Goal: Book appointment/travel/reservation

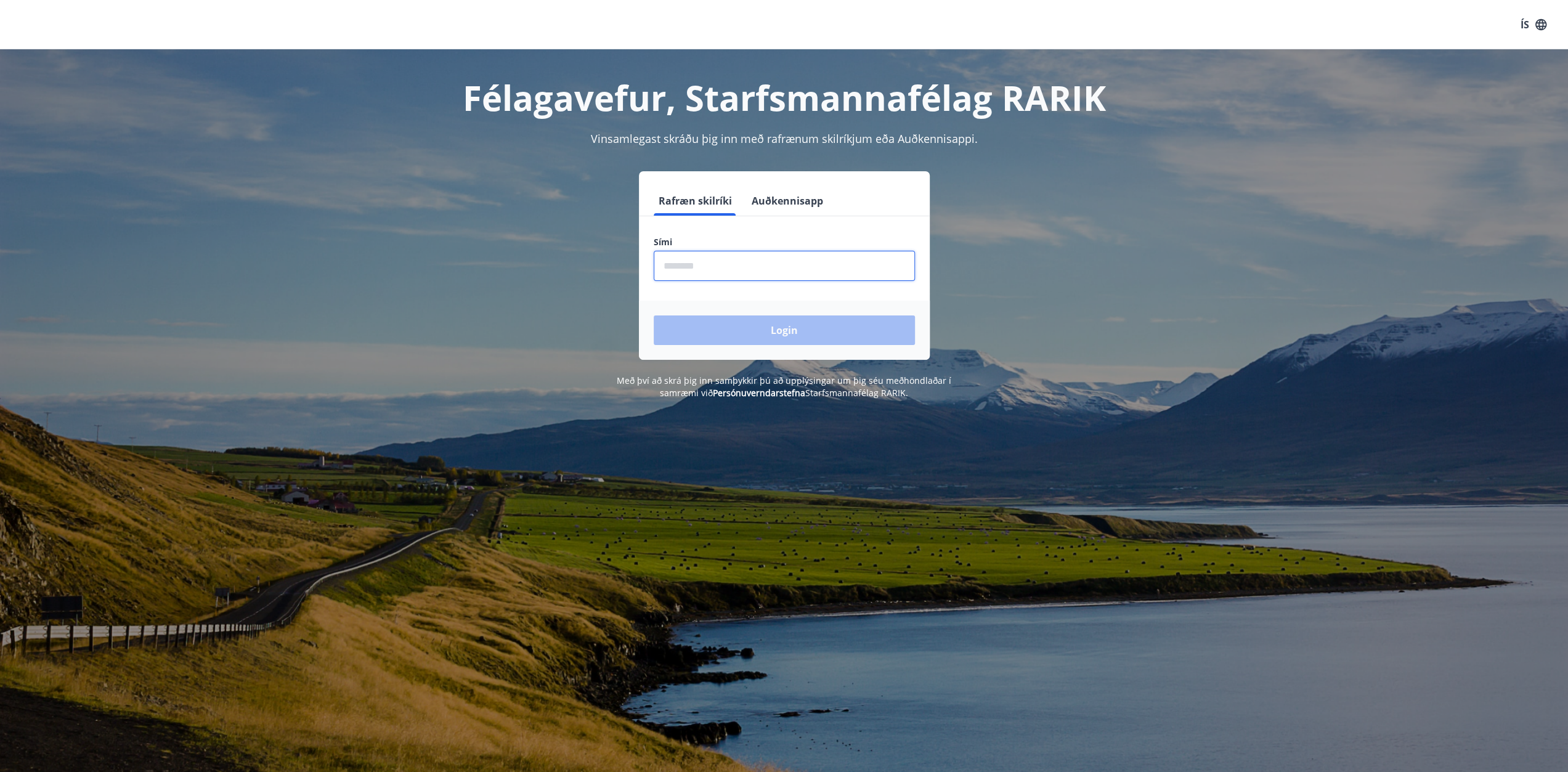
click at [690, 273] on input "phone" at bounding box center [784, 266] width 261 height 30
type input "********"
click at [782, 337] on button "Login" at bounding box center [784, 330] width 261 height 30
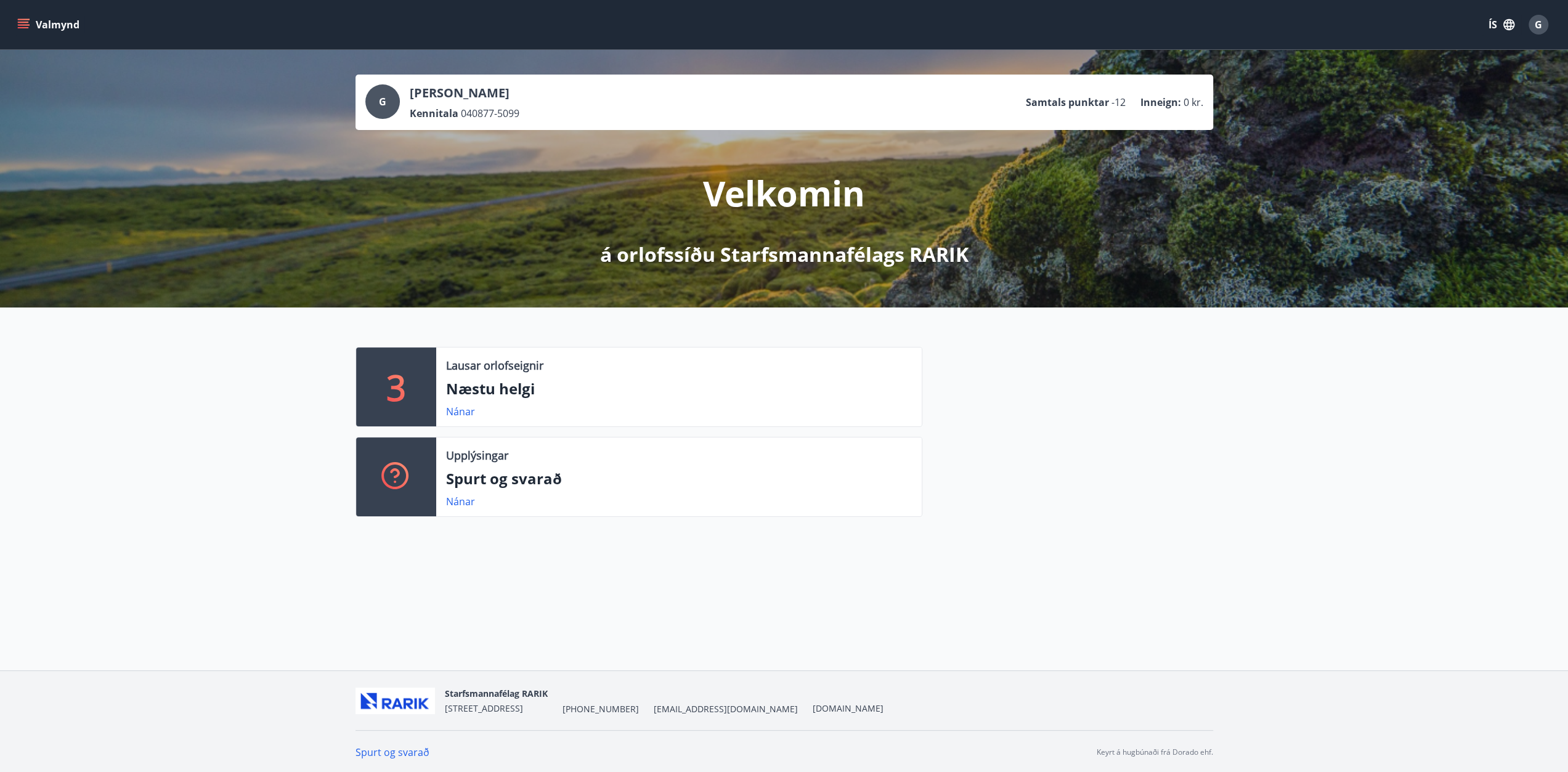
click at [31, 28] on button "Valmynd" at bounding box center [50, 24] width 70 height 22
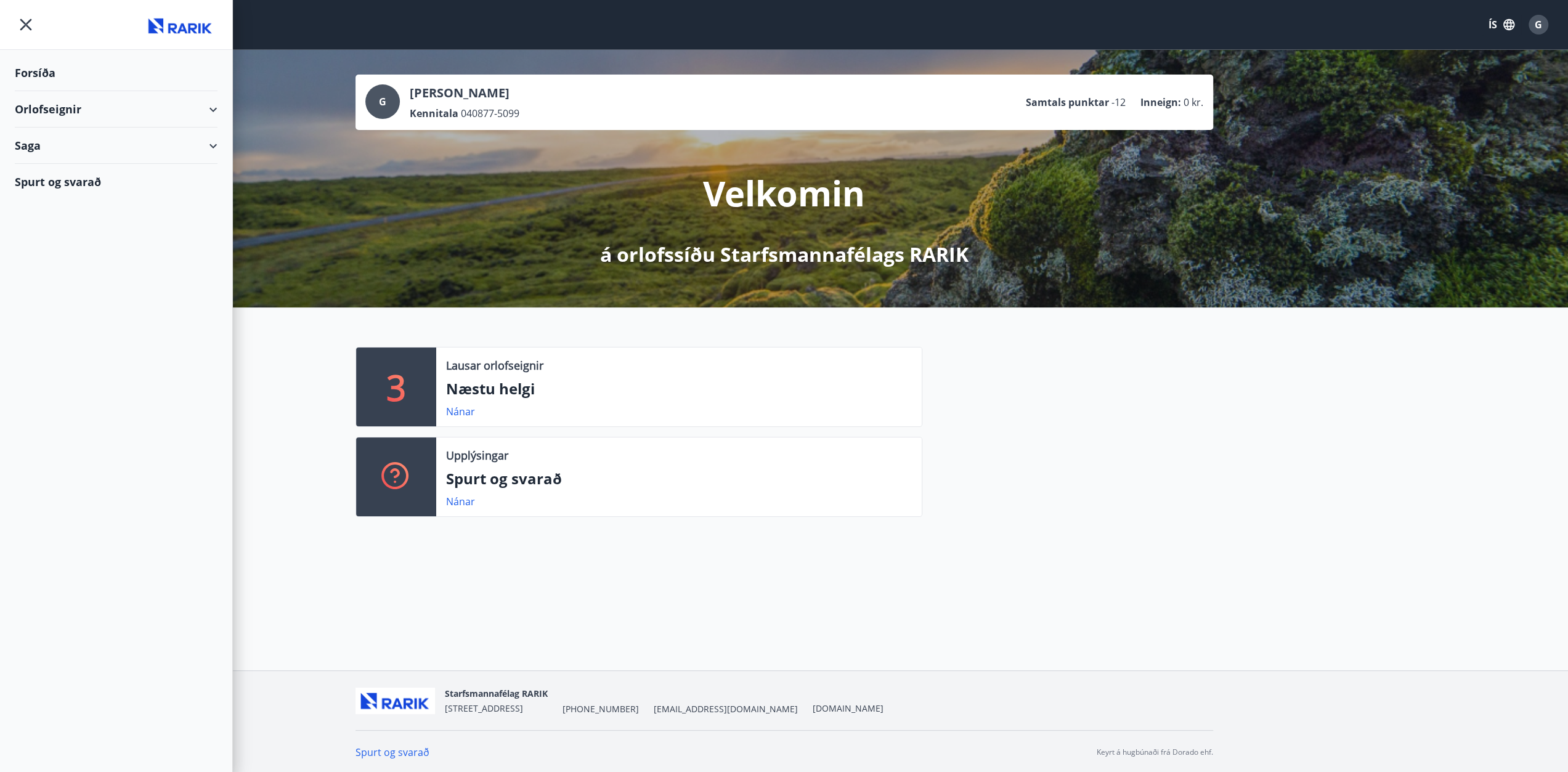
click at [204, 108] on div "Orlofseignir" at bounding box center [116, 109] width 203 height 36
click at [58, 165] on div "Bókunardagatal" at bounding box center [116, 166] width 183 height 26
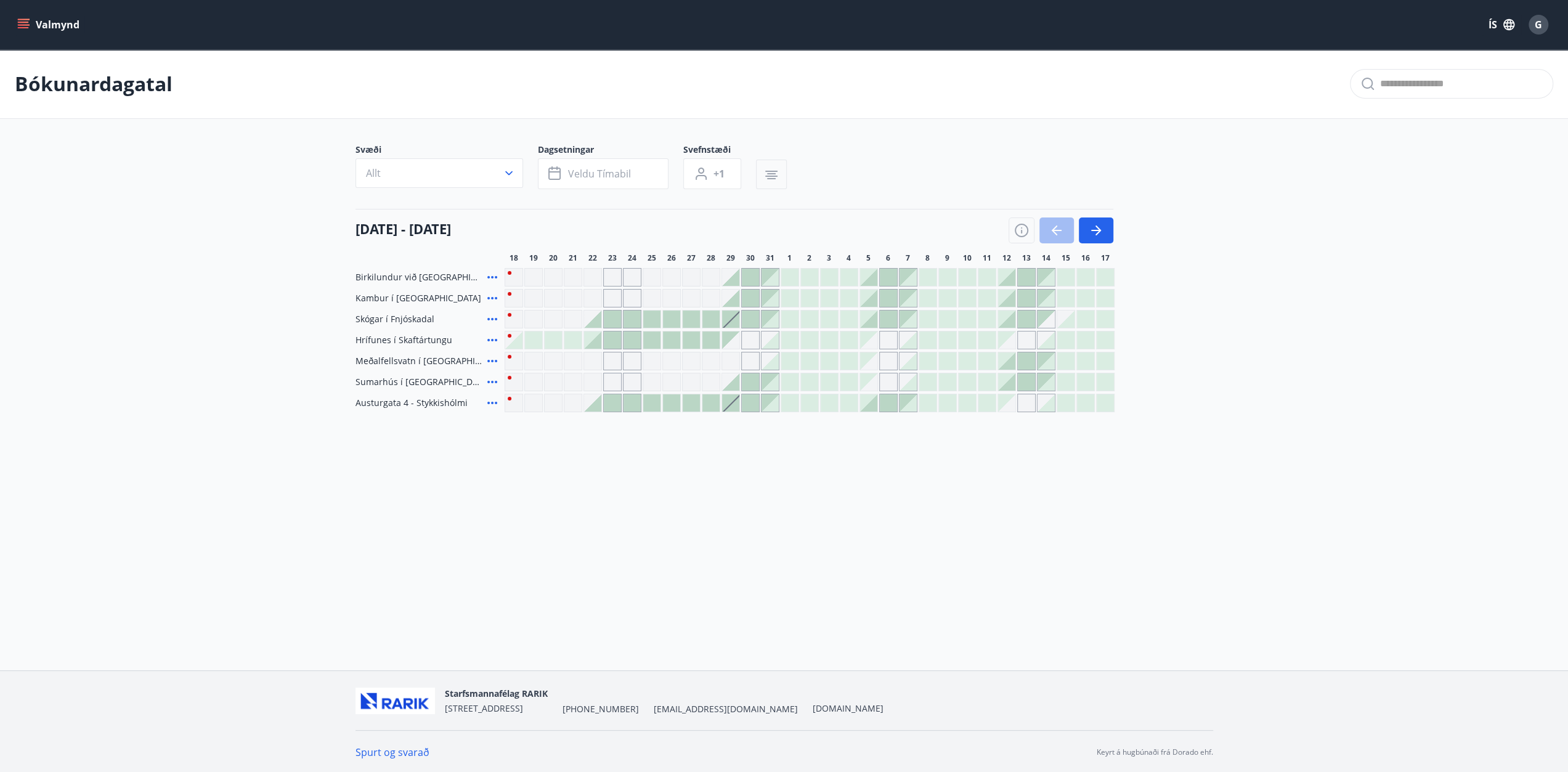
click at [762, 178] on button "button" at bounding box center [771, 174] width 31 height 30
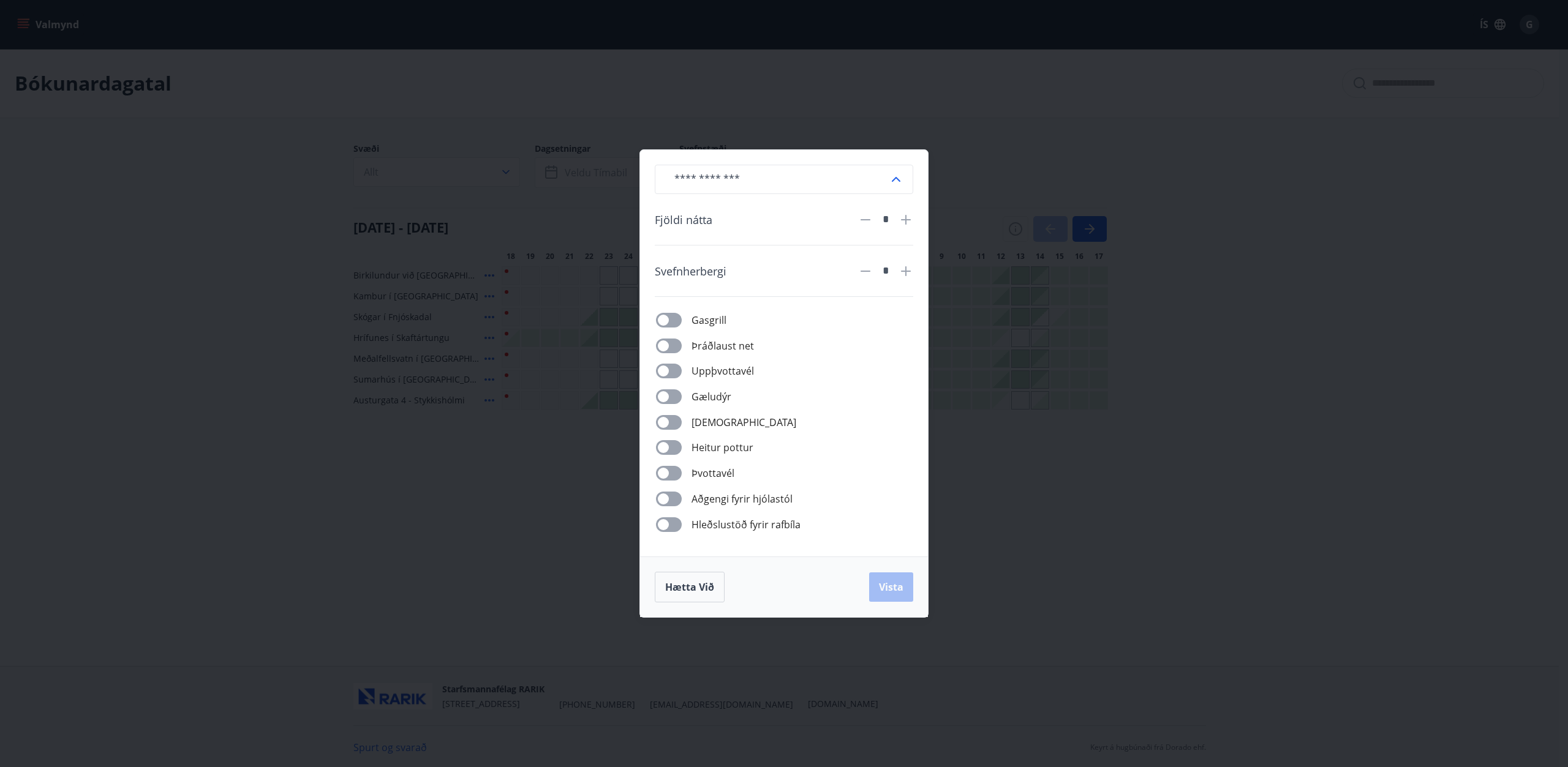
click at [969, 517] on div "​ Fjöldi nátta * Svefnherbergi * Gasgrill Þráðlaust net Uppþvottavél Gæludýr Þu…" at bounding box center [784, 384] width 1568 height 767
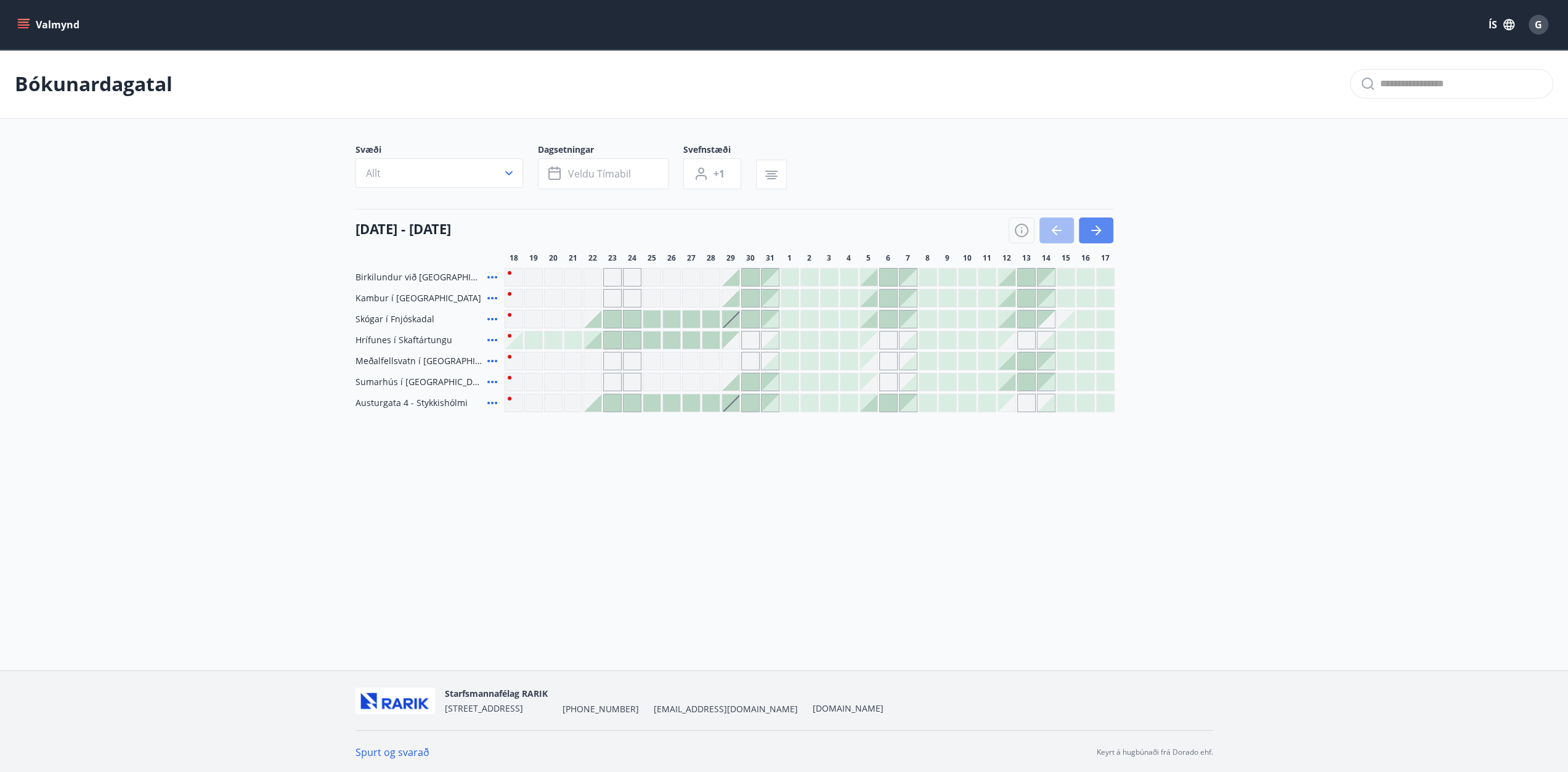
click at [1099, 233] on icon "button" at bounding box center [1095, 230] width 15 height 15
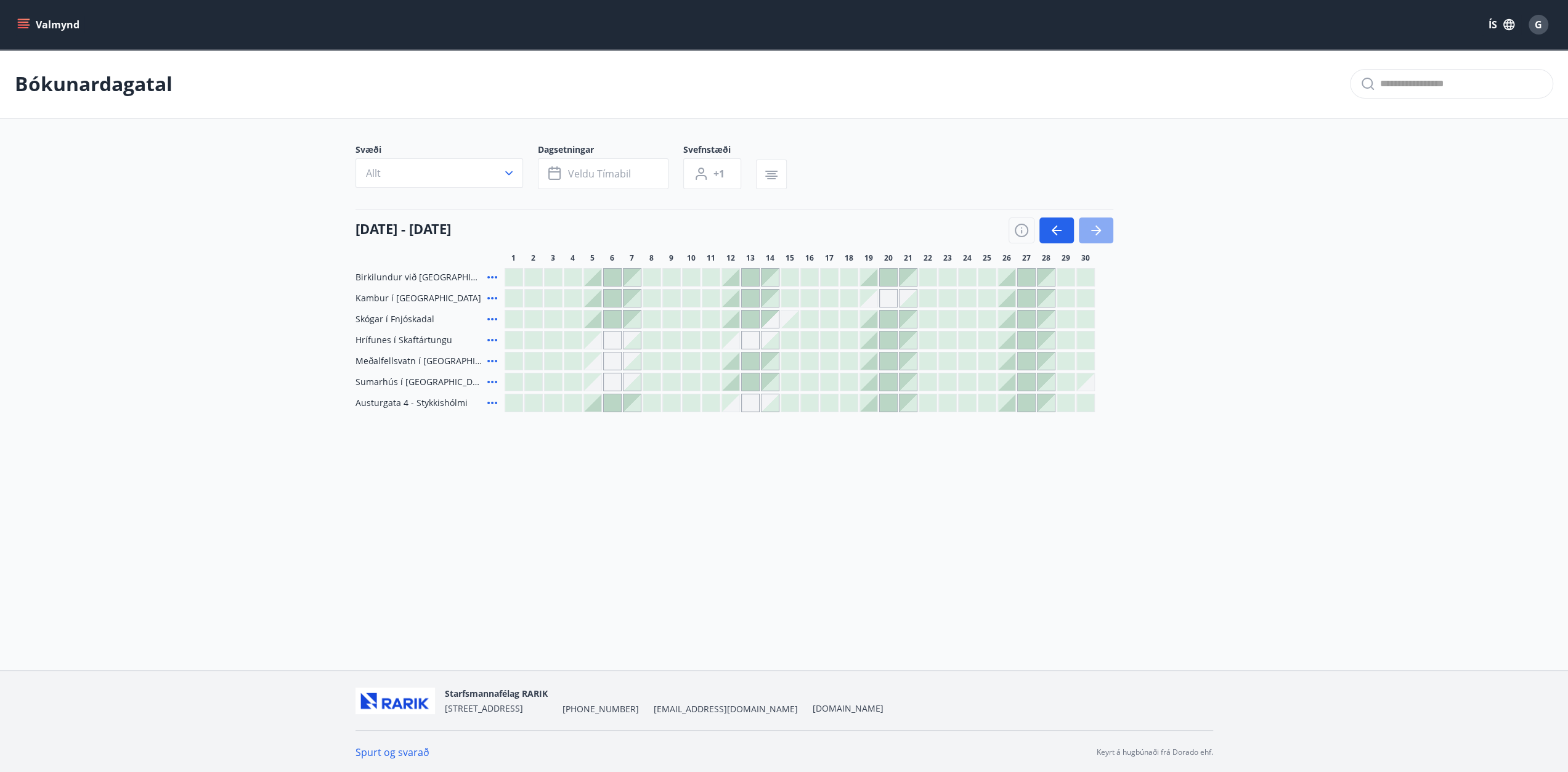
click at [1099, 232] on icon "button" at bounding box center [1095, 230] width 15 height 15
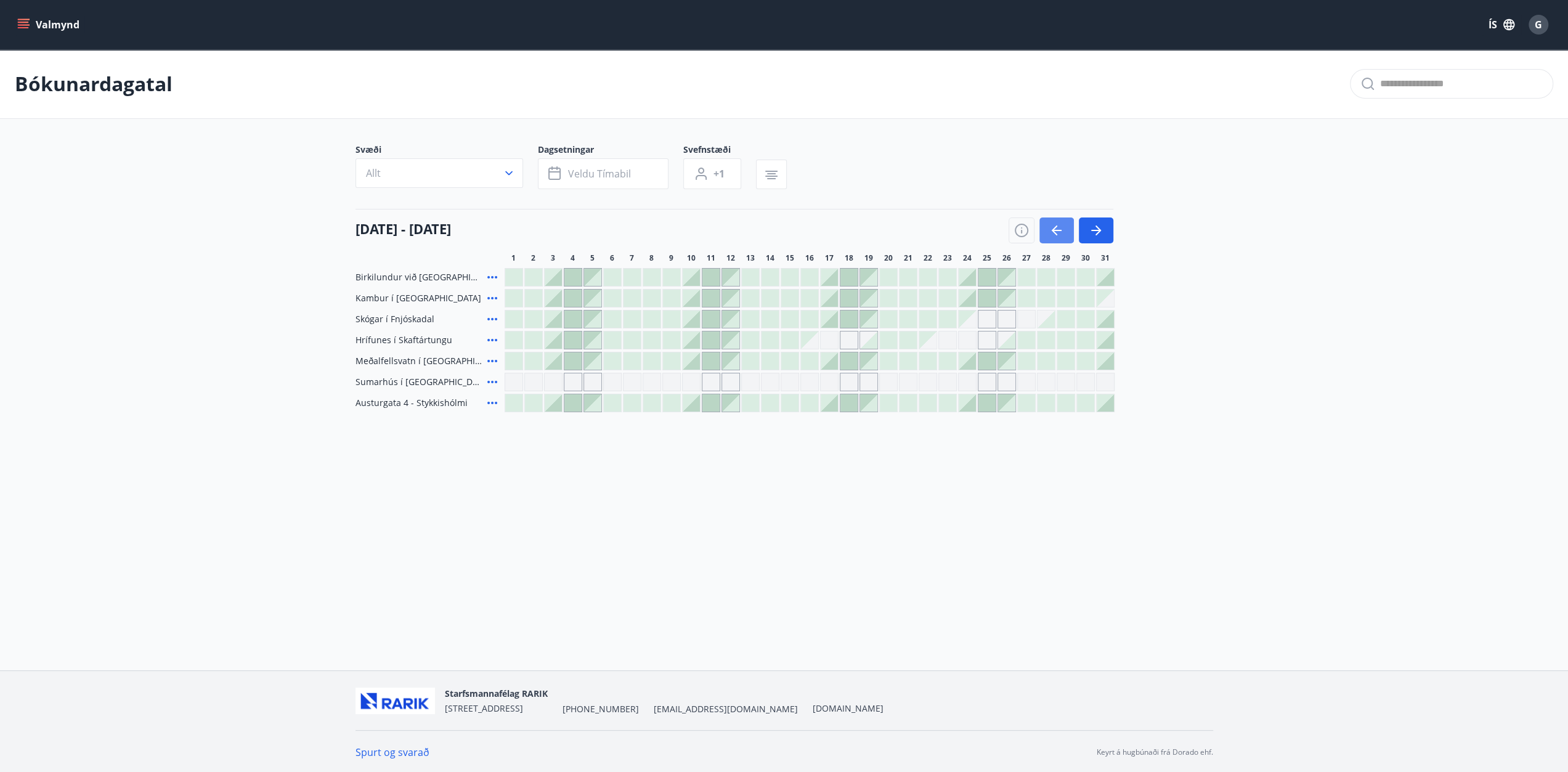
click at [1046, 230] on button "button" at bounding box center [1056, 231] width 34 height 26
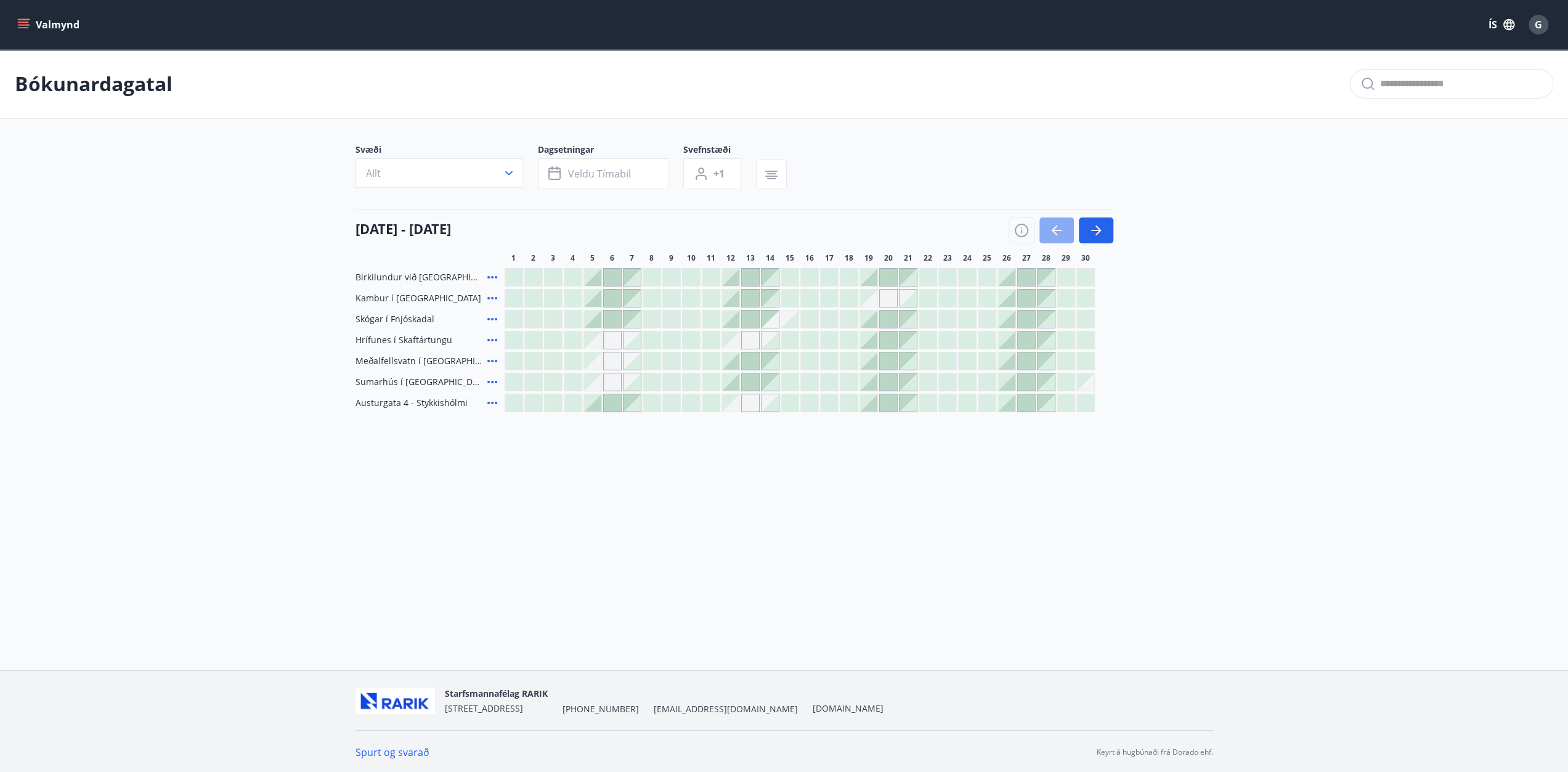
click at [1046, 230] on button "button" at bounding box center [1056, 231] width 34 height 26
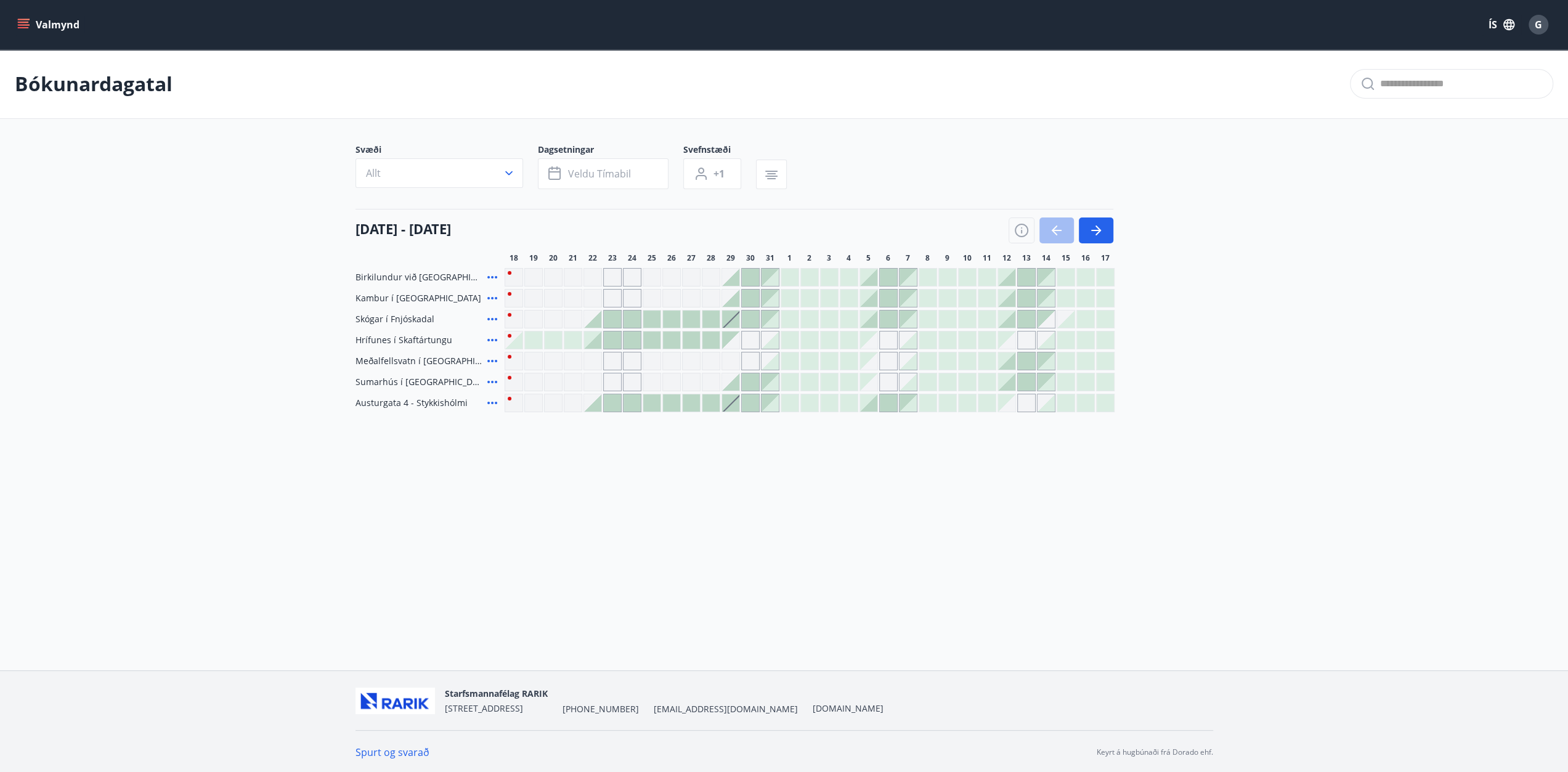
click at [686, 314] on div at bounding box center [691, 319] width 17 height 17
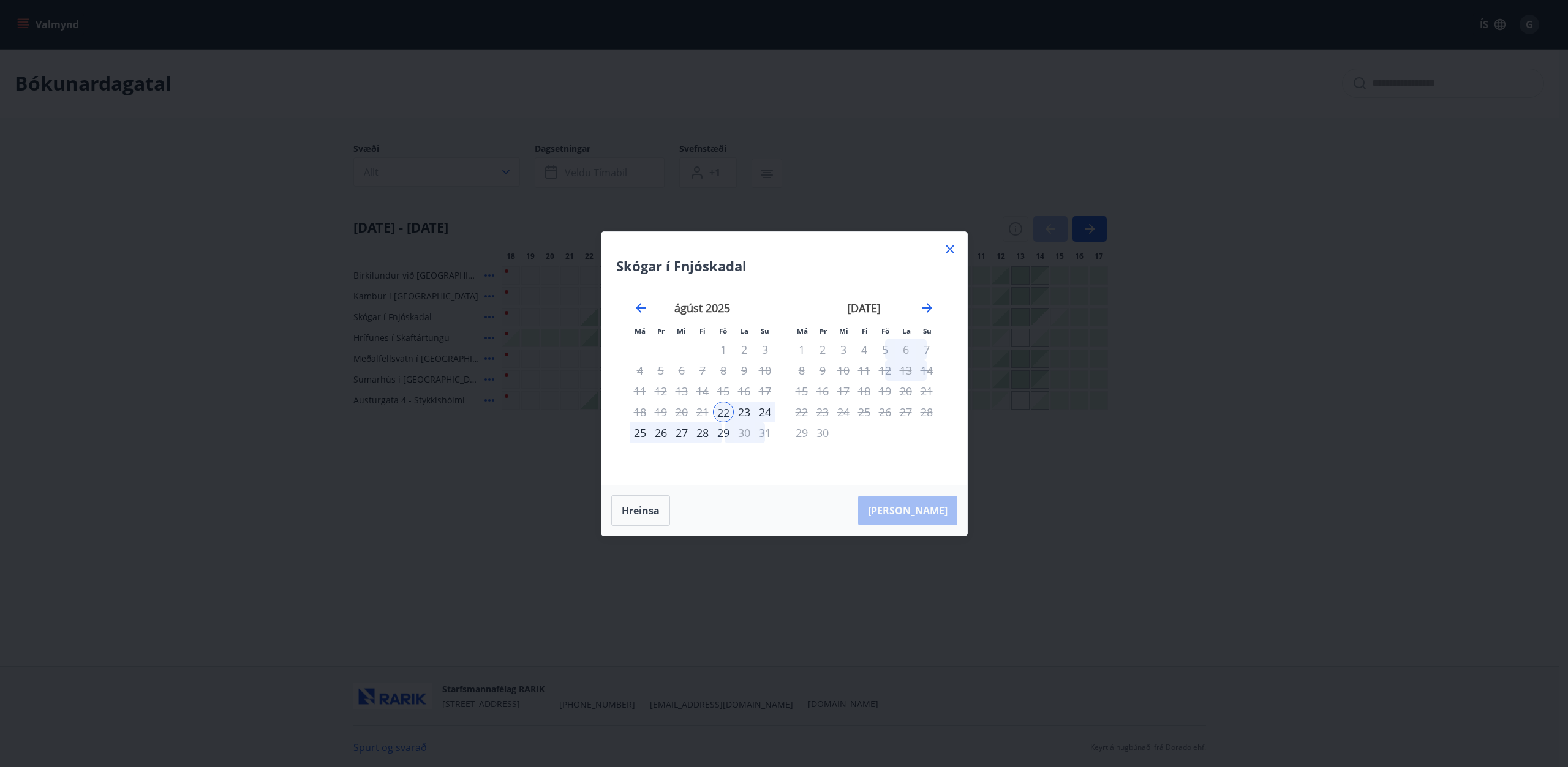
click at [941, 248] on div "Skógar í Fnjóskadal Má Þr Mi Fi Fö La Su Má Þr Mi Fi Fö La Su [DATE] 1 2 3 4 5 …" at bounding box center [784, 358] width 366 height 253
click at [951, 248] on icon at bounding box center [950, 249] width 15 height 15
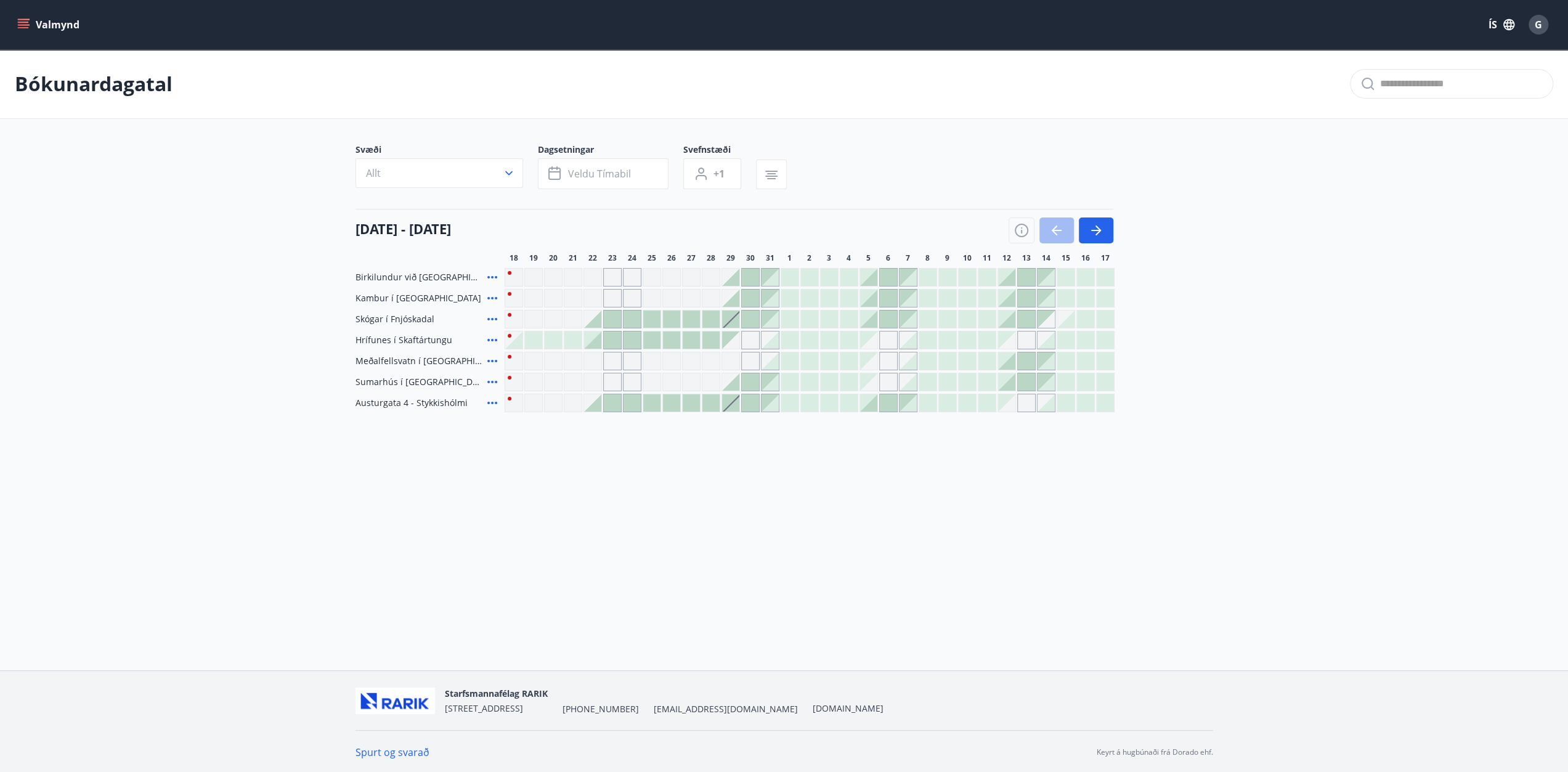
drag, startPoint x: 787, startPoint y: 322, endPoint x: 1527, endPoint y: 415, distance: 745.8
click at [1527, 415] on div "Bókunardagatal Svæði Allt Dagsetningar Veldu tímabil Svefnstæði +1 [DATE] - [DA…" at bounding box center [784, 255] width 1568 height 412
click at [21, 21] on icon "menu" at bounding box center [23, 24] width 12 height 12
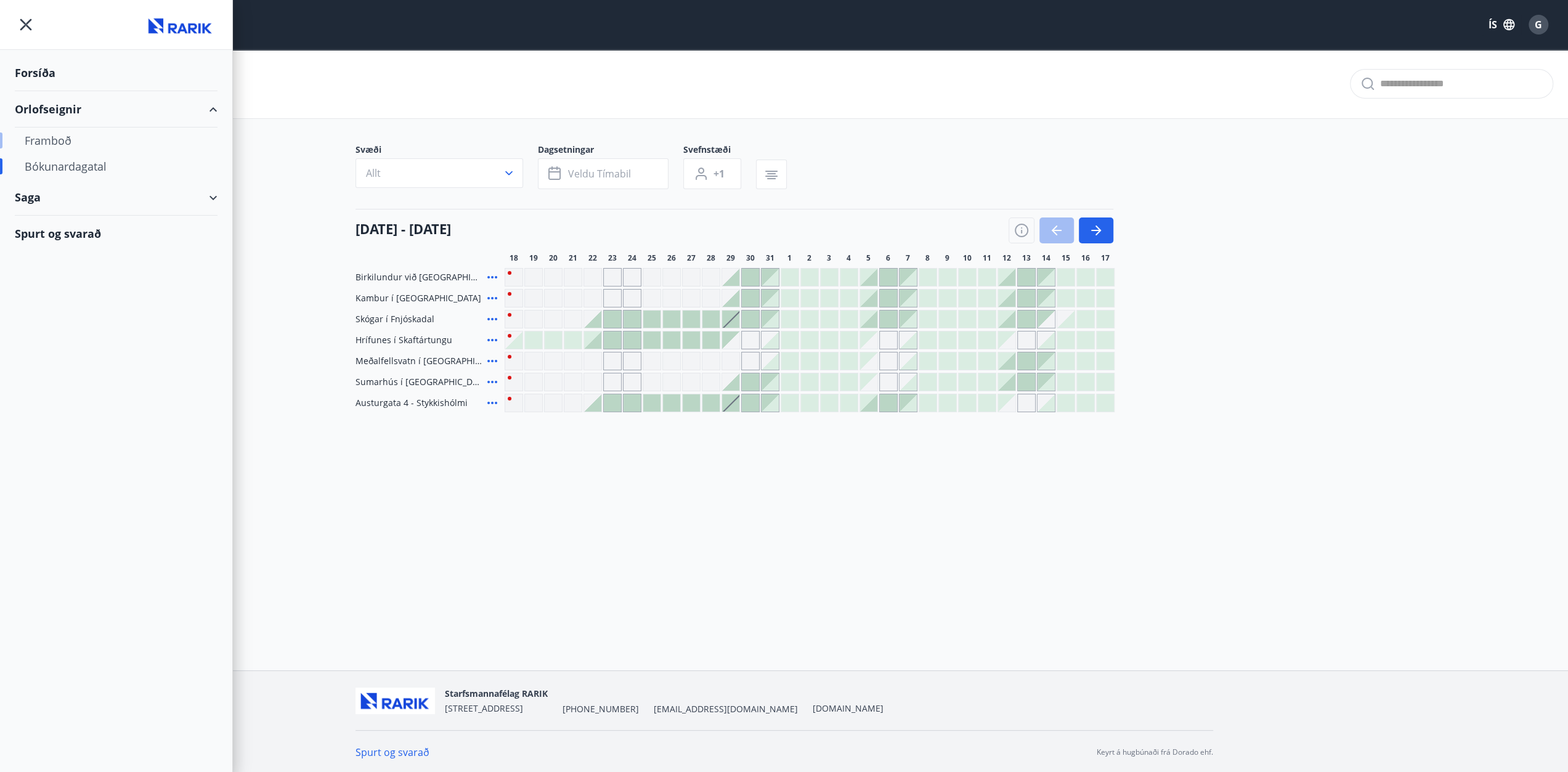
click at [54, 137] on div "Framboð" at bounding box center [116, 140] width 183 height 26
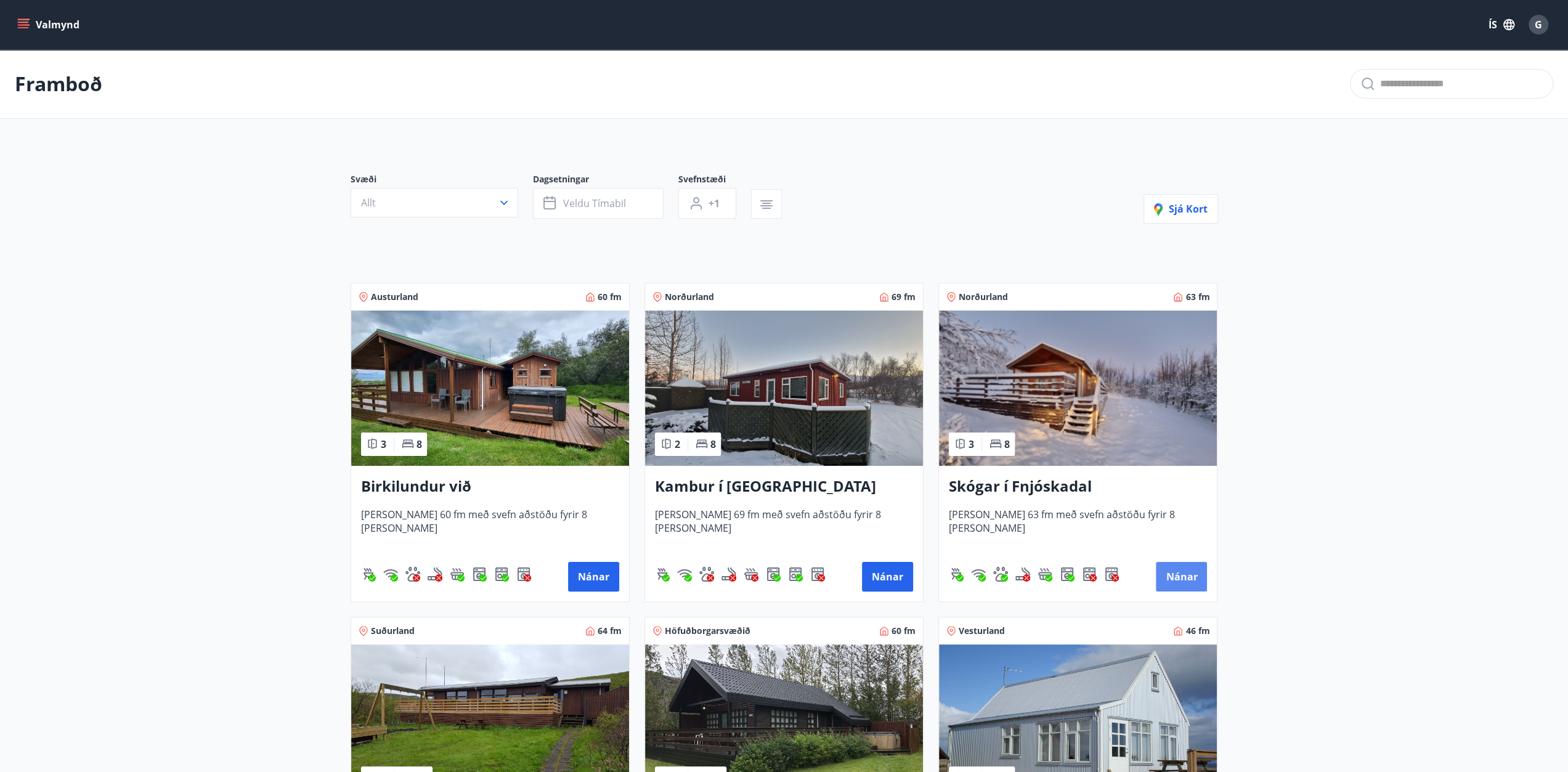
click at [1196, 570] on button "Nánar" at bounding box center [1182, 577] width 51 height 30
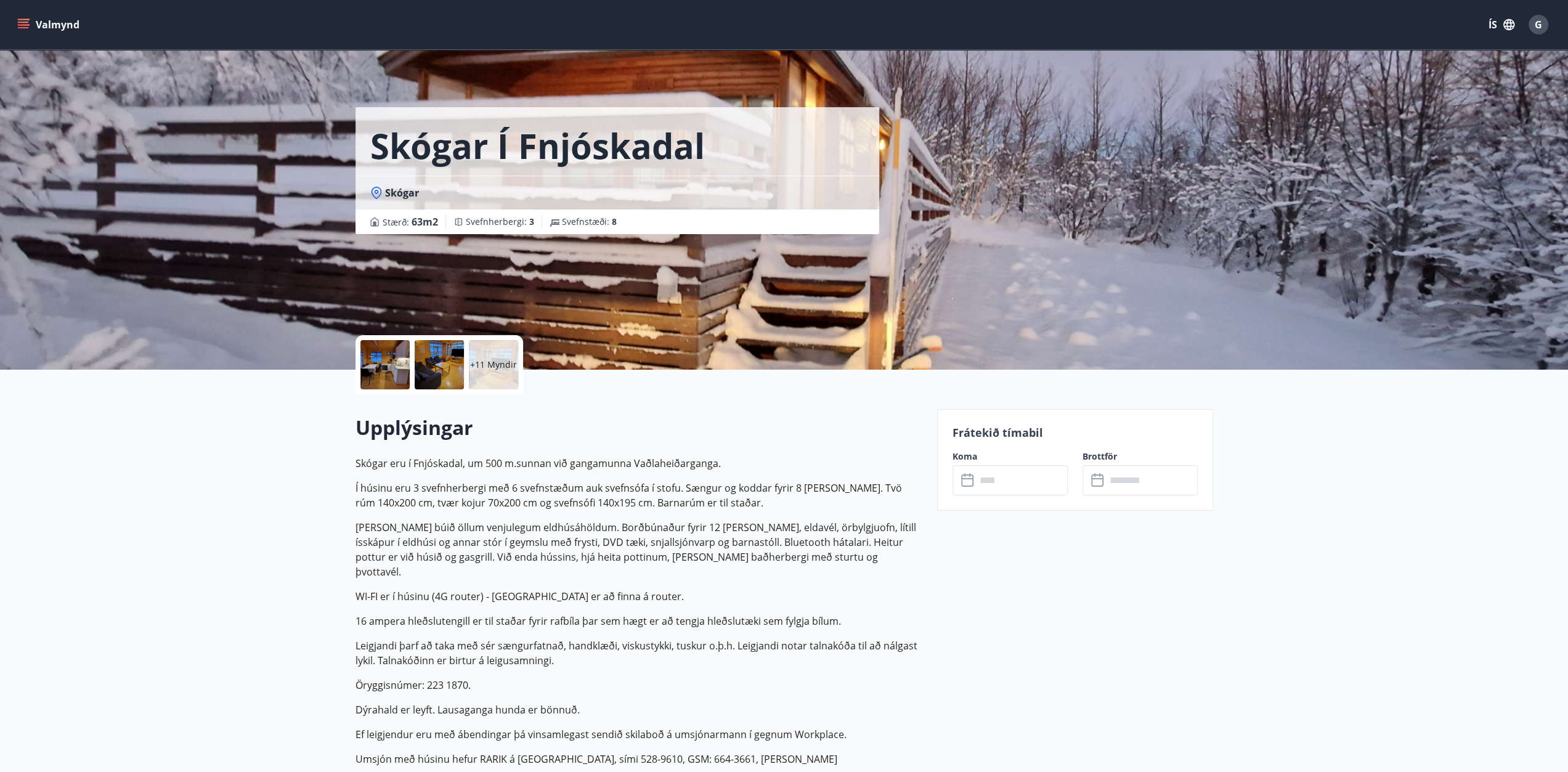
click at [398, 372] on div at bounding box center [384, 365] width 49 height 49
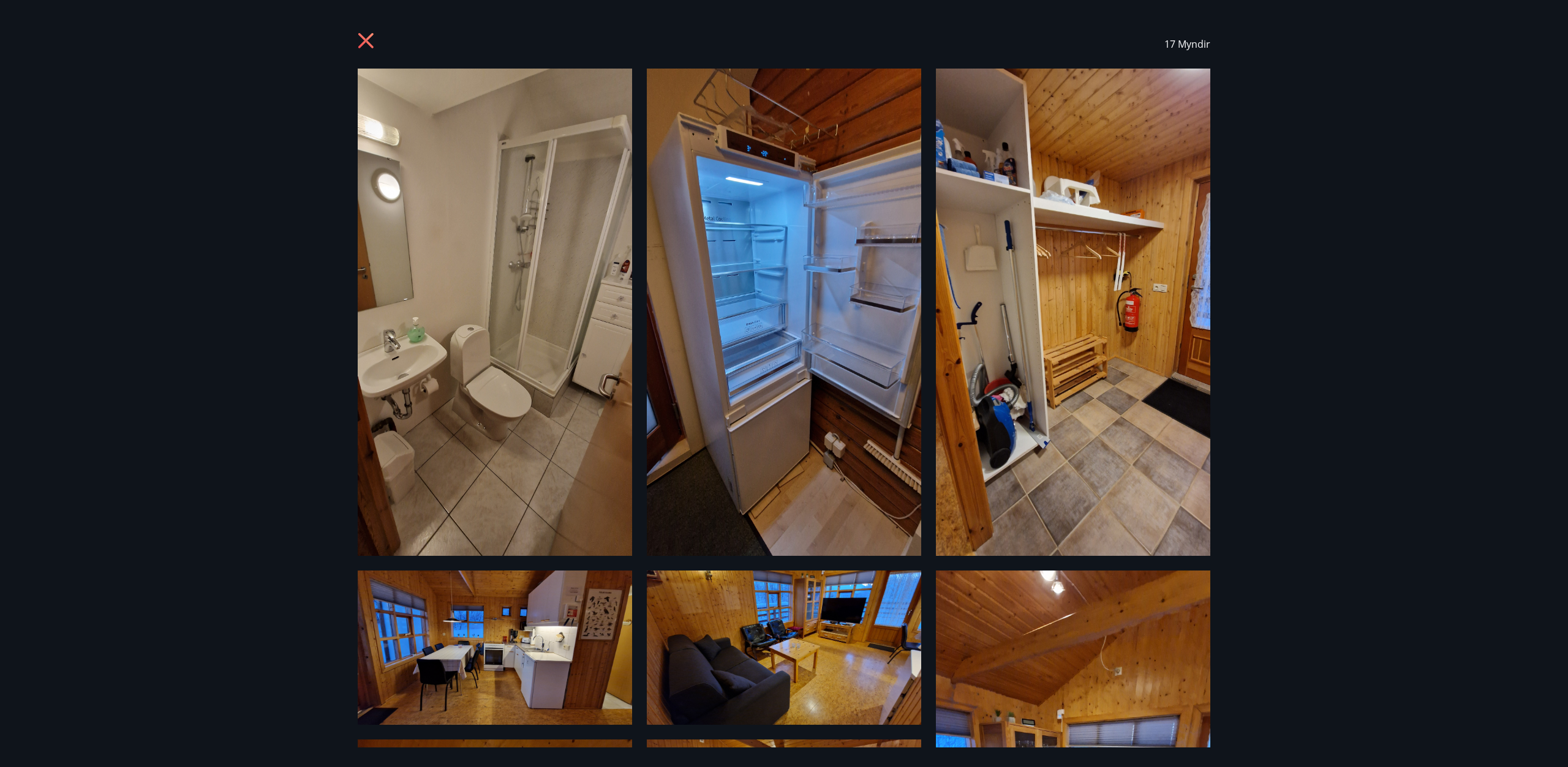
click at [365, 45] on icon at bounding box center [367, 42] width 20 height 20
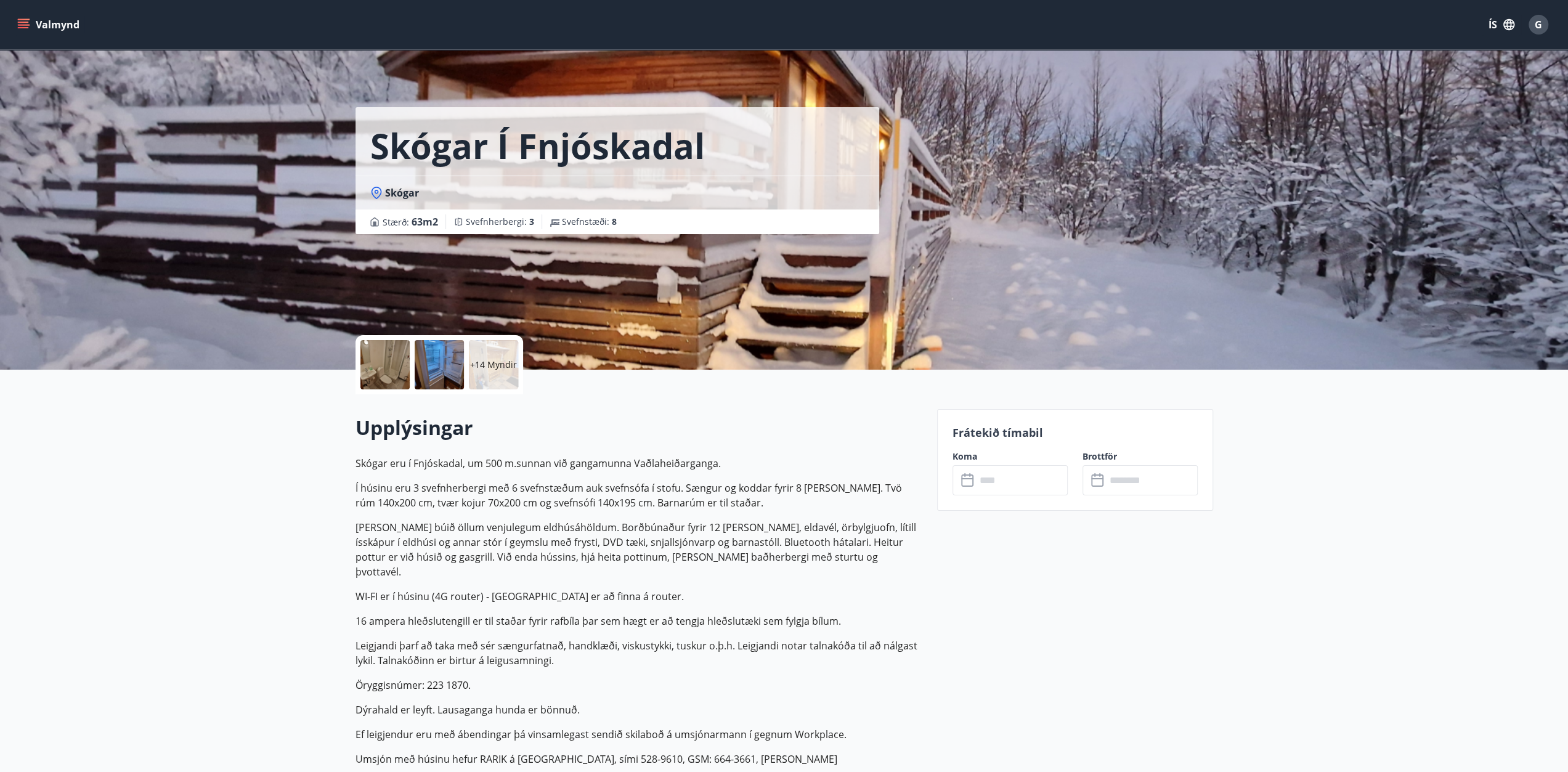
click at [1014, 471] on input "text" at bounding box center [1021, 480] width 92 height 30
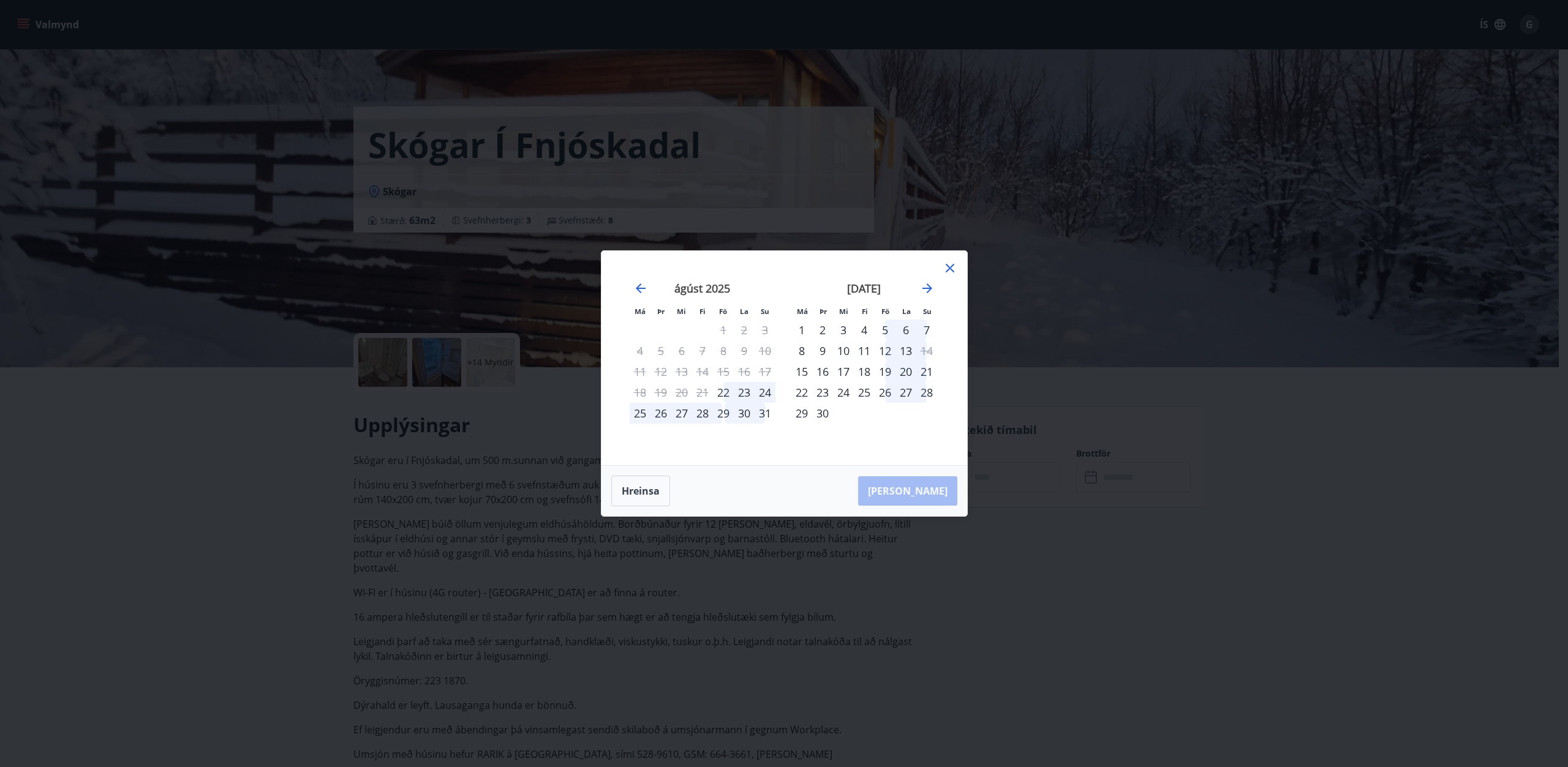
click at [885, 331] on div "5" at bounding box center [884, 330] width 21 height 21
click at [926, 330] on div "7" at bounding box center [926, 330] width 21 height 21
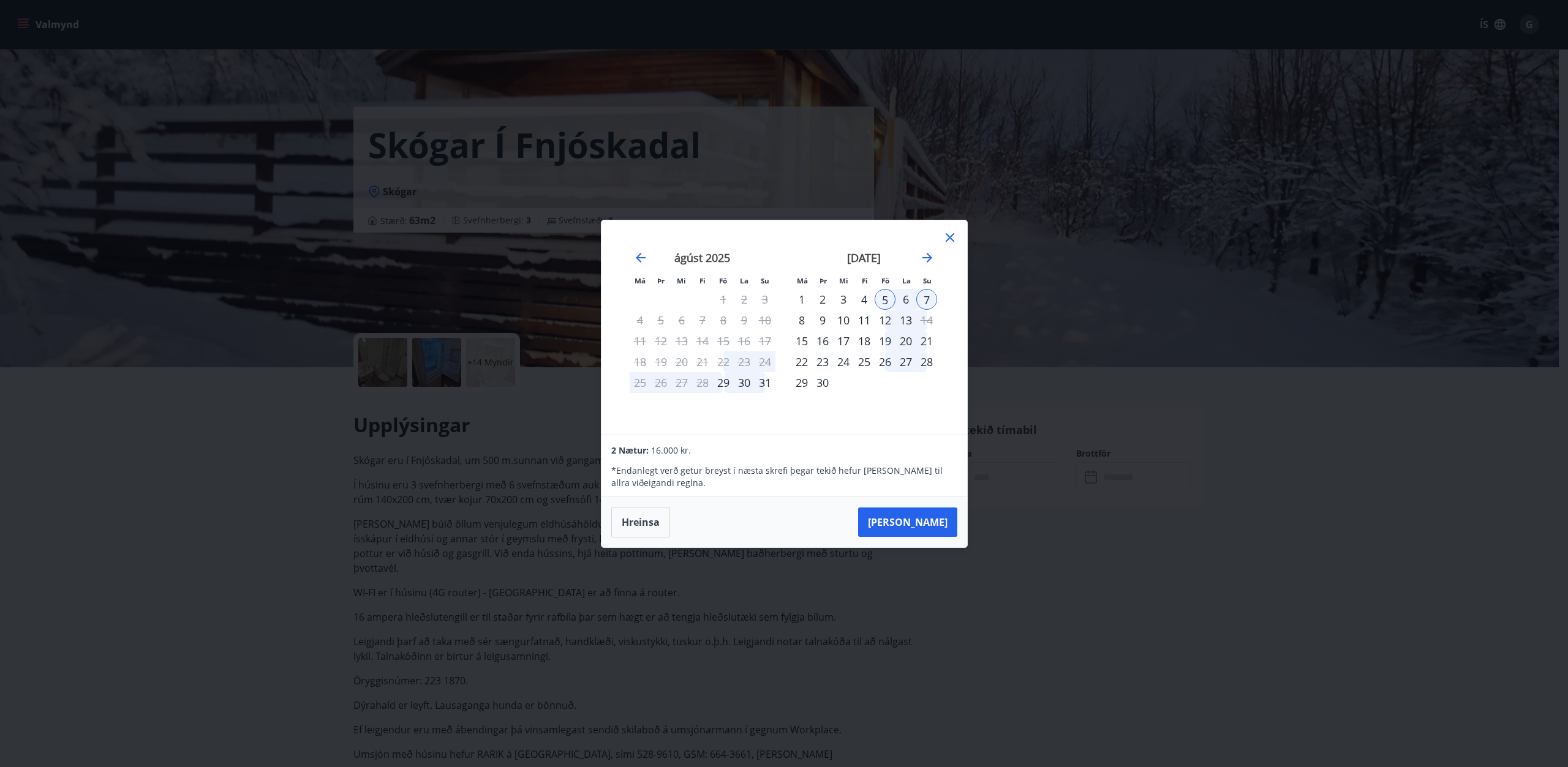
click at [946, 233] on icon at bounding box center [950, 237] width 15 height 15
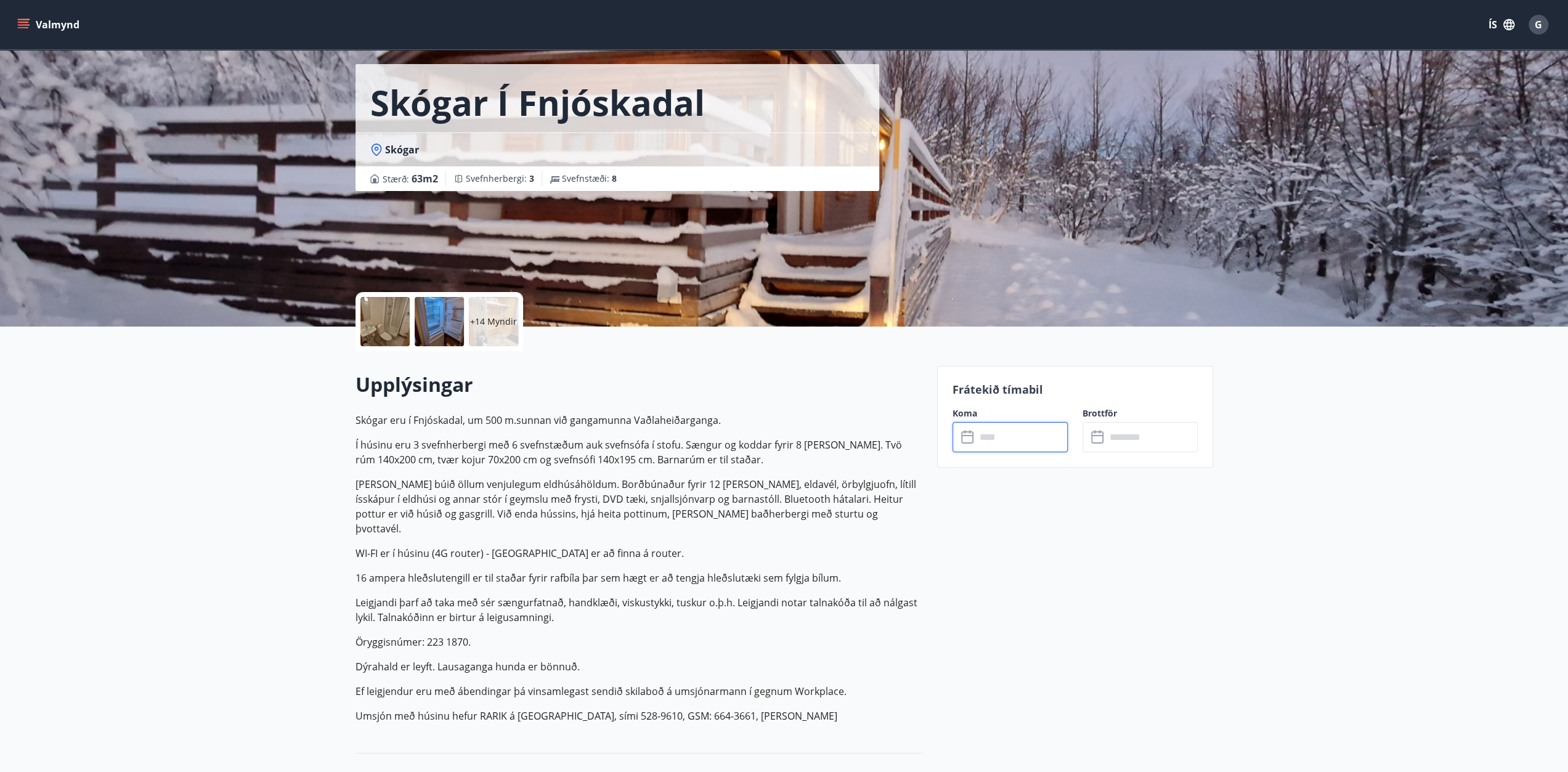
scroll to position [62, 0]
